Goal: Navigation & Orientation: Find specific page/section

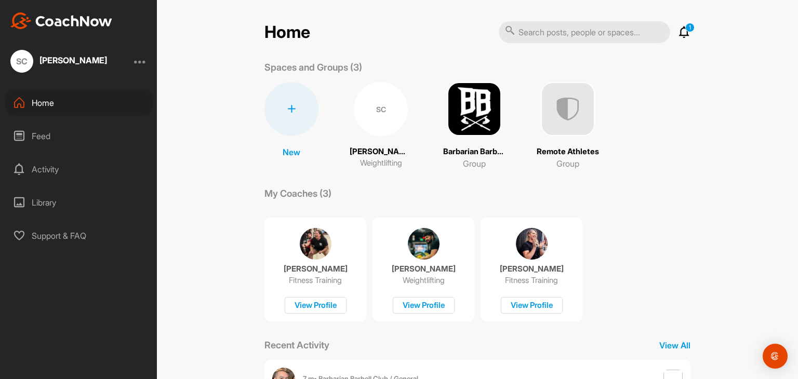
click at [56, 145] on div "Feed" at bounding box center [79, 136] width 147 height 26
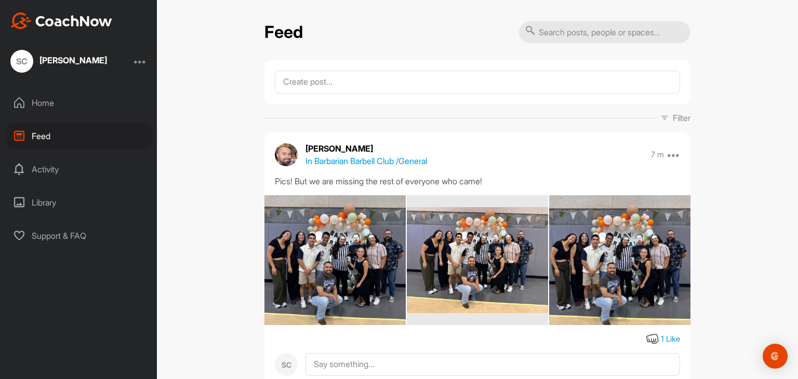
click at [353, 249] on img at bounding box center [334, 260] width 141 height 189
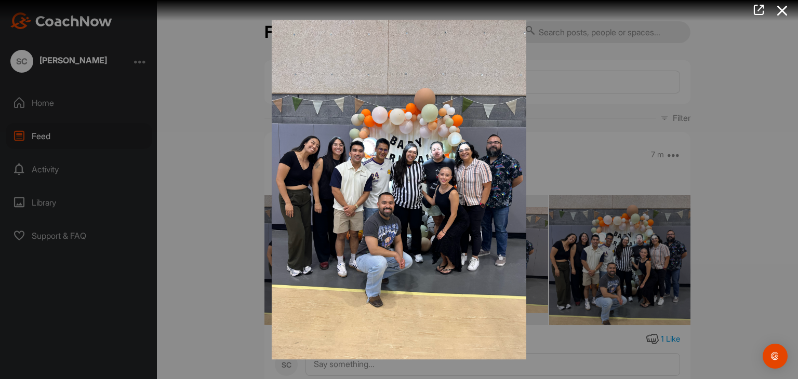
click at [769, 224] on div at bounding box center [399, 189] width 798 height 379
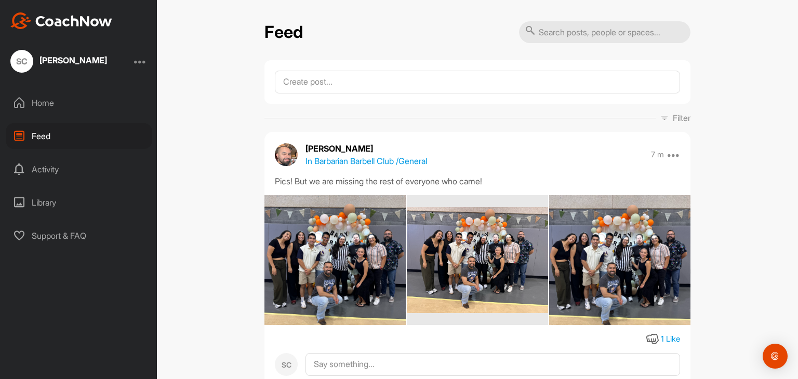
click at [647, 239] on img at bounding box center [619, 260] width 141 height 189
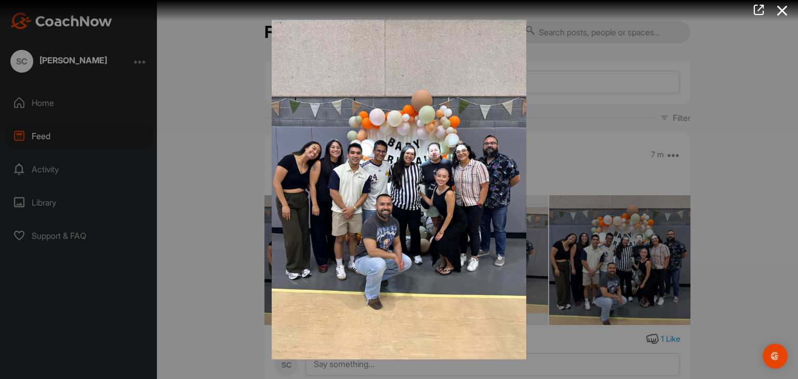
click at [777, 202] on div at bounding box center [399, 189] width 798 height 379
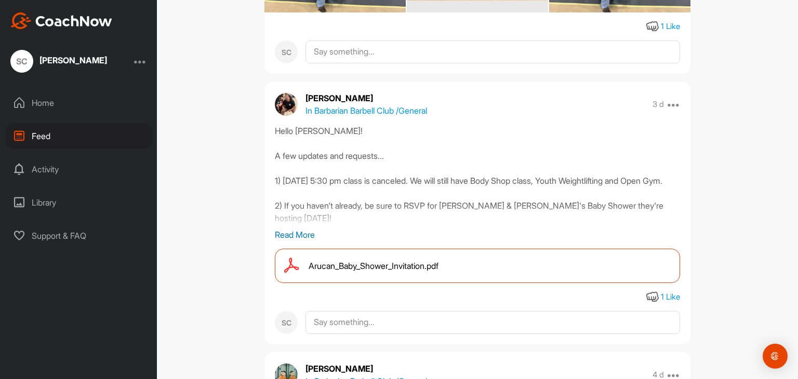
scroll to position [331, 0]
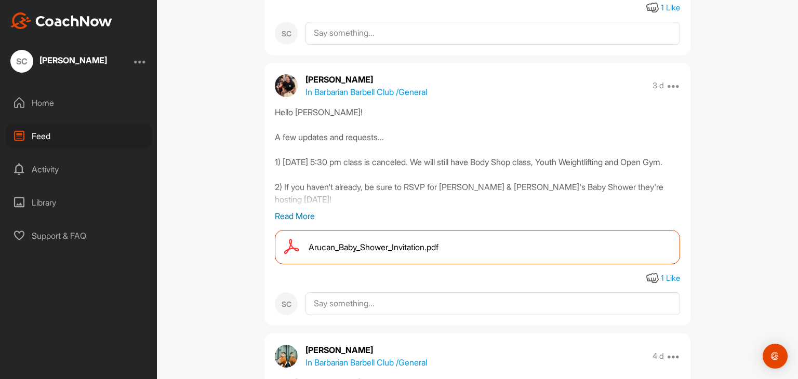
click at [48, 104] on div "Home" at bounding box center [79, 103] width 147 height 26
